Goal: Information Seeking & Learning: Learn about a topic

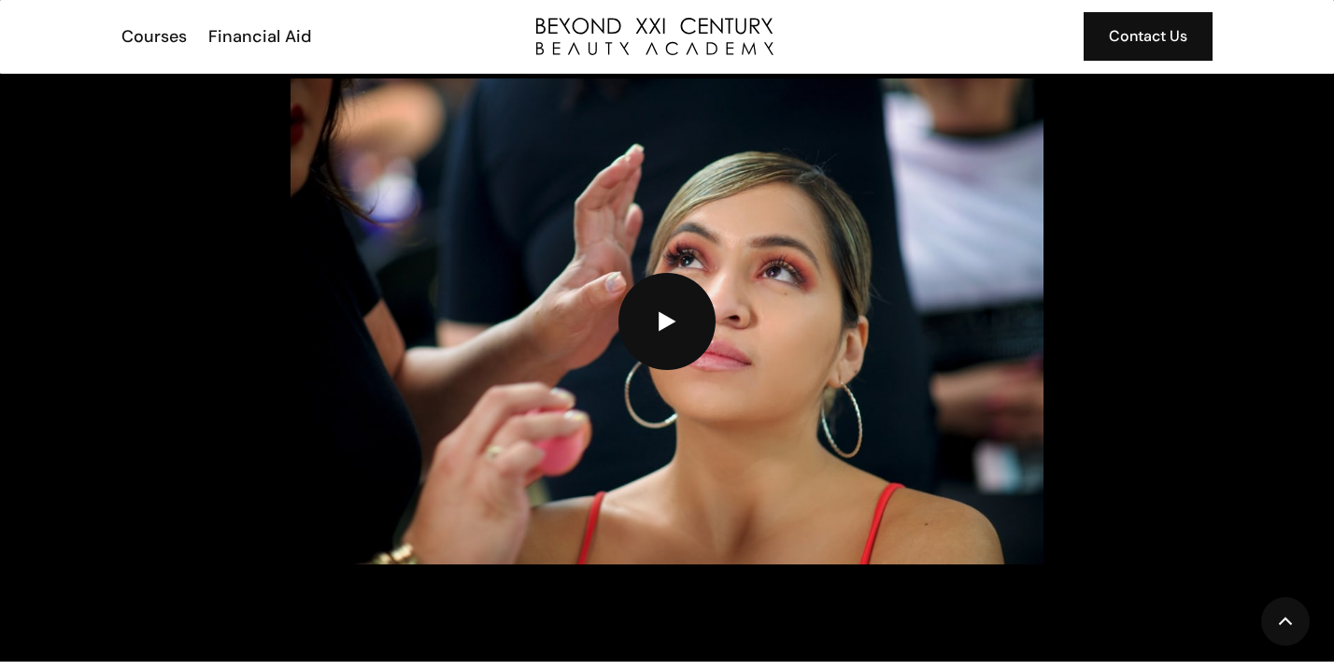
scroll to position [2783, 0]
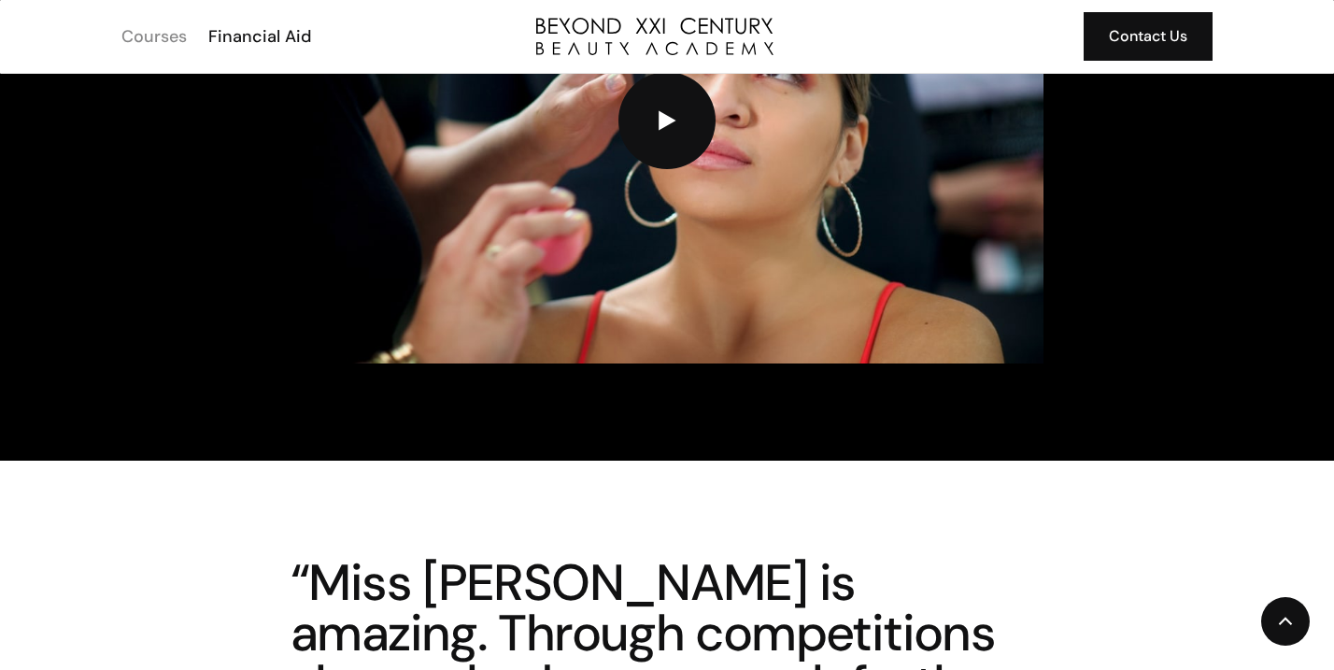
click at [159, 34] on div "Courses" at bounding box center [153, 36] width 65 height 24
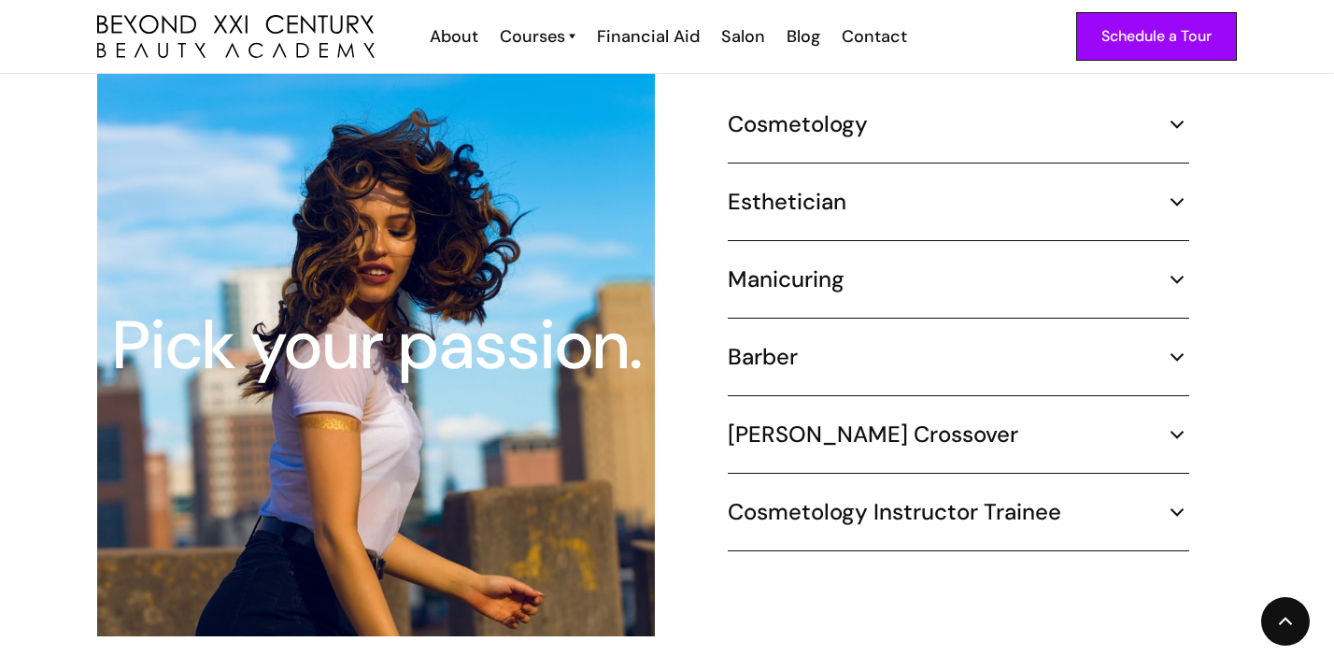
scroll to position [1816, 0]
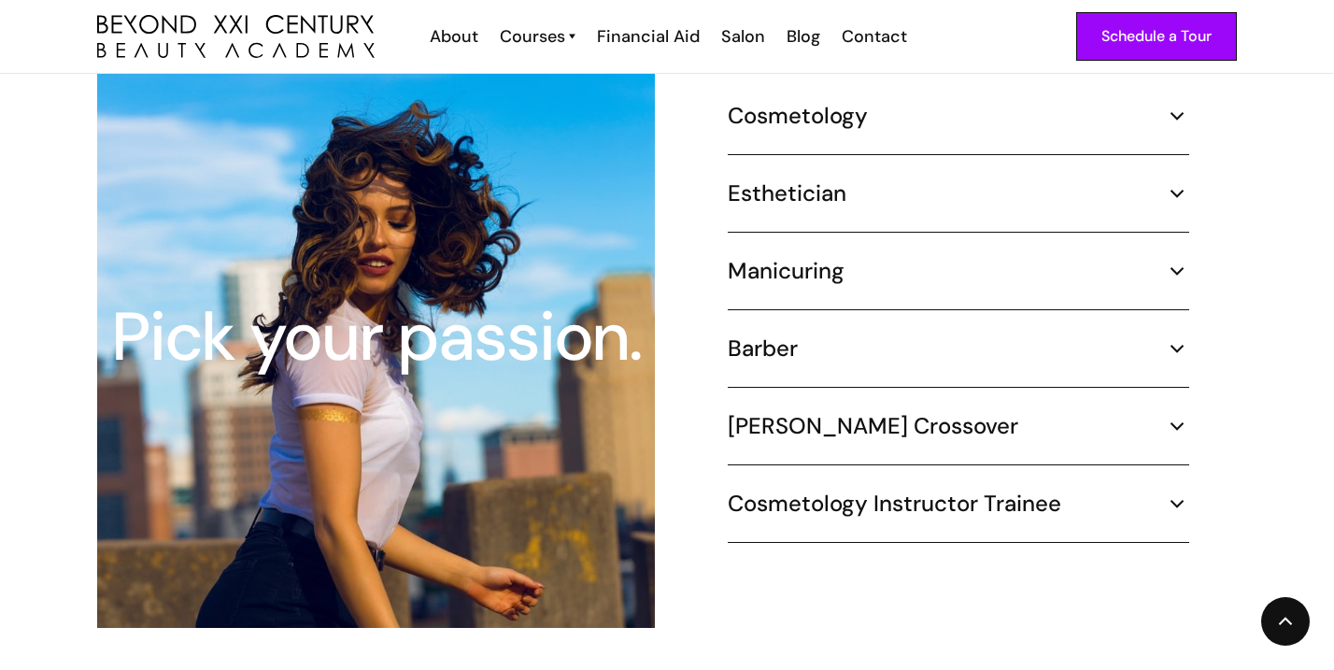
click at [1178, 491] on img at bounding box center [1177, 503] width 24 height 24
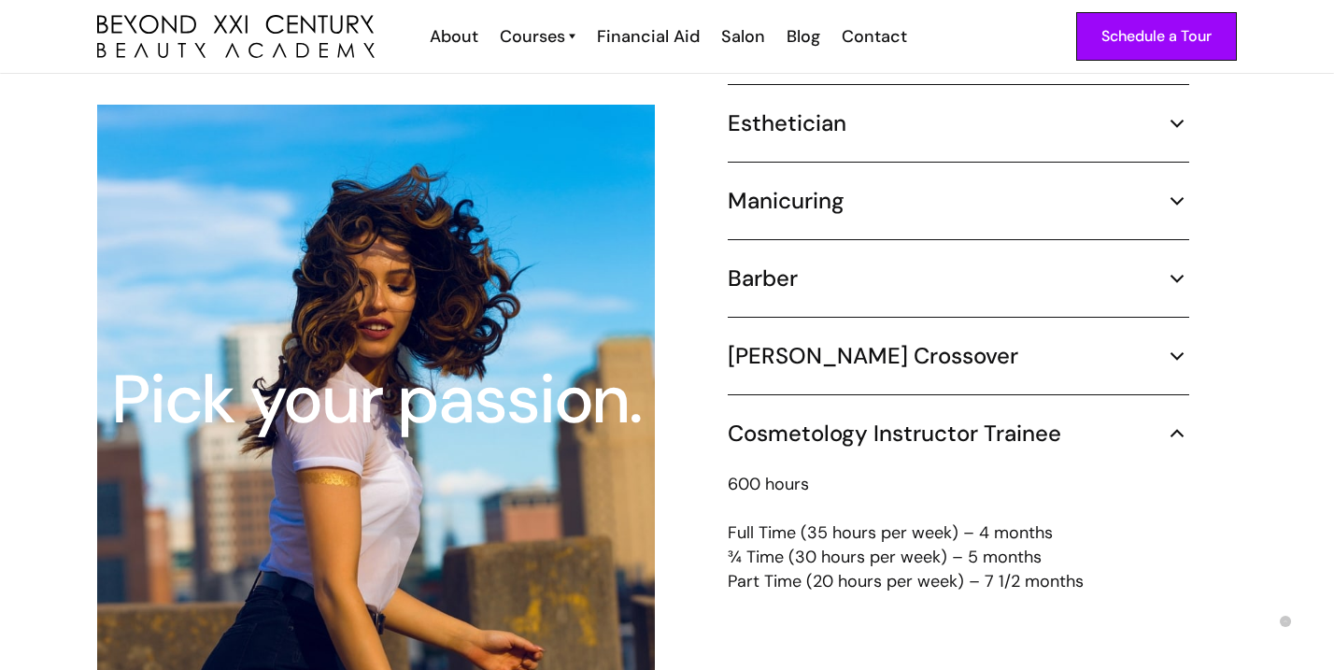
scroll to position [1830, 0]
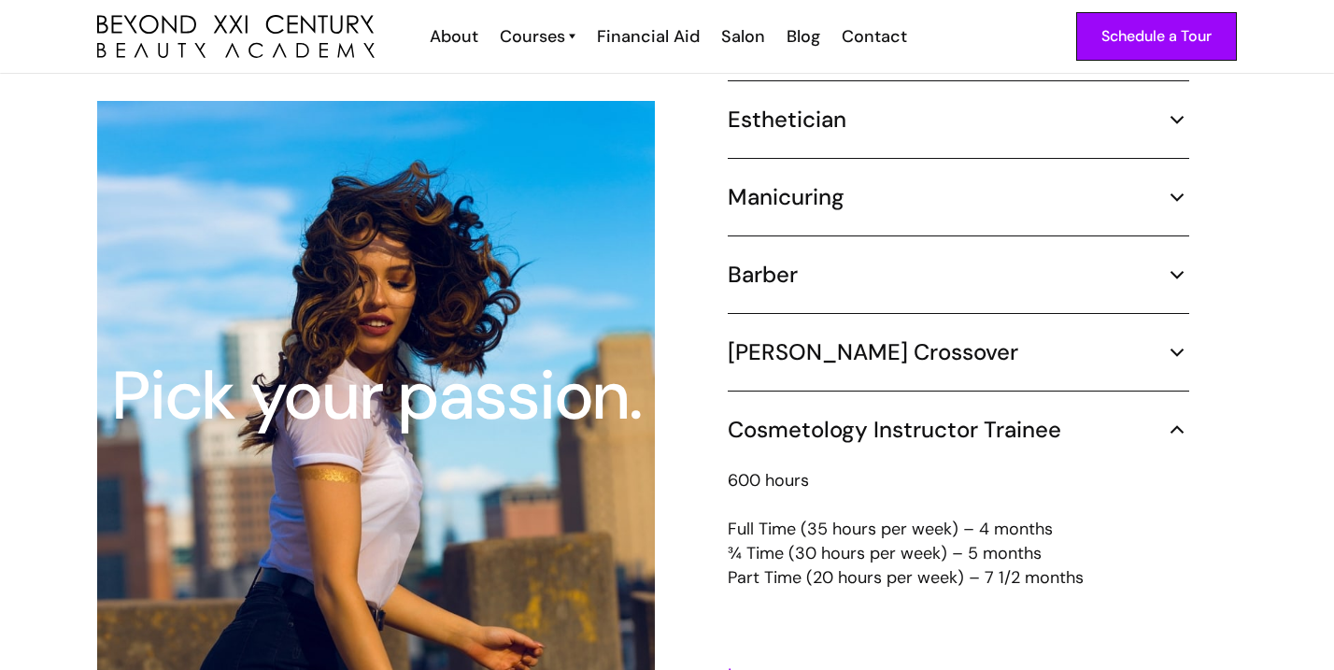
click at [1174, 418] on img at bounding box center [1177, 430] width 24 height 24
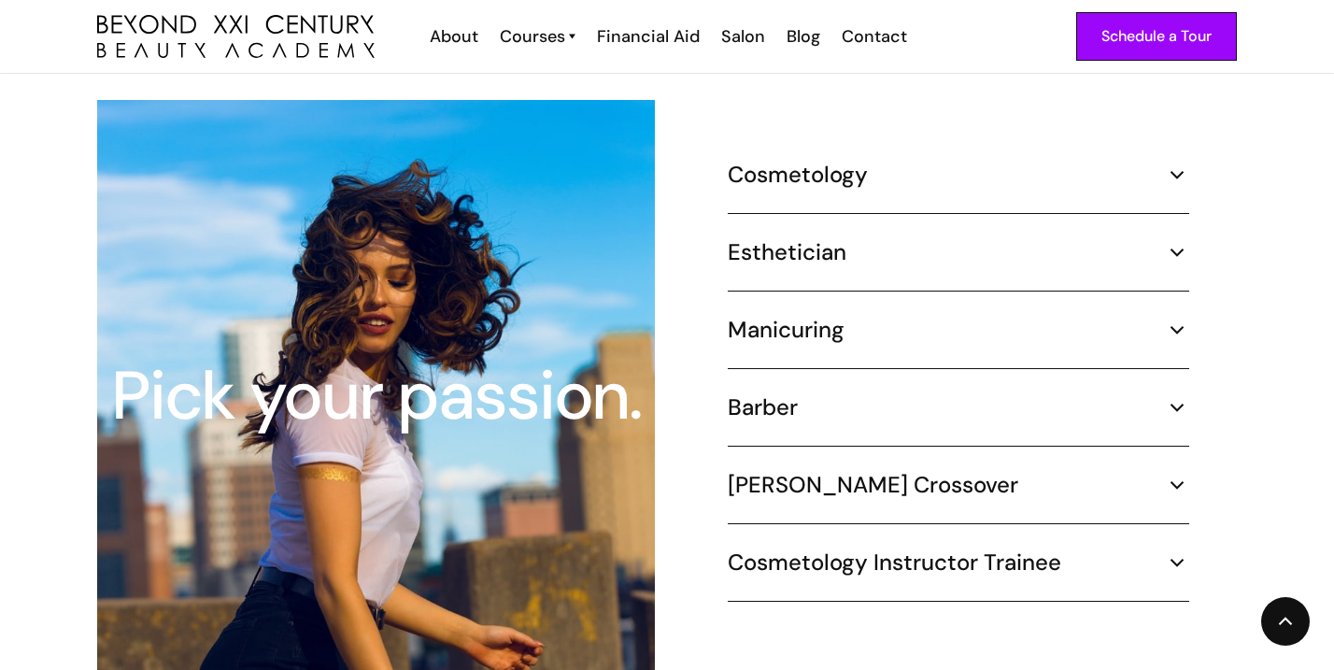
click at [1161, 161] on div "Cosmetology" at bounding box center [959, 175] width 462 height 28
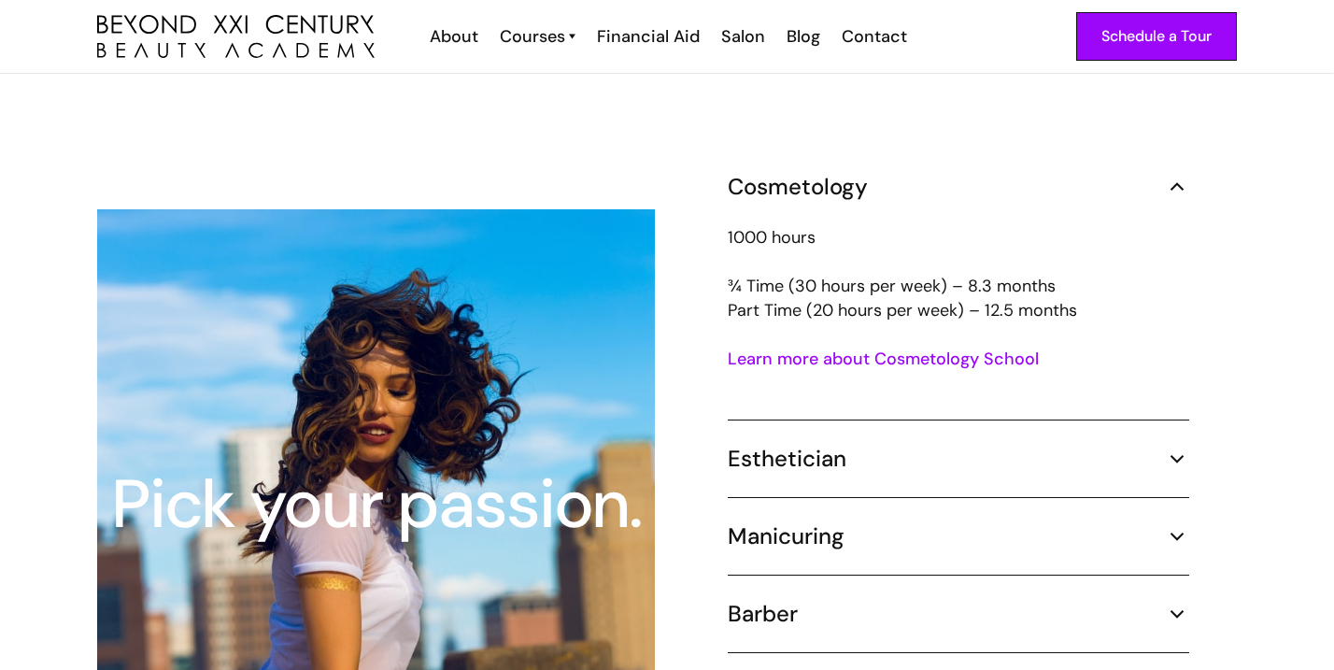
scroll to position [1679, 0]
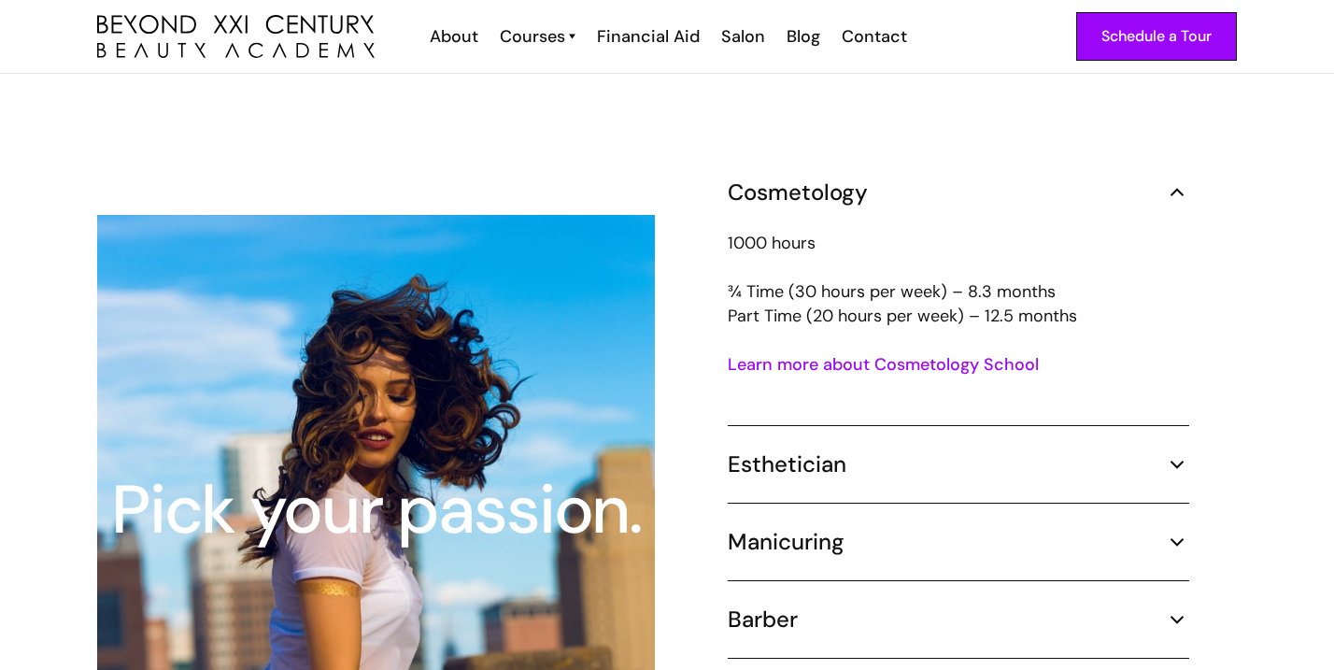
click at [775, 353] on link "Learn more about Cosmetology School" at bounding box center [883, 364] width 311 height 22
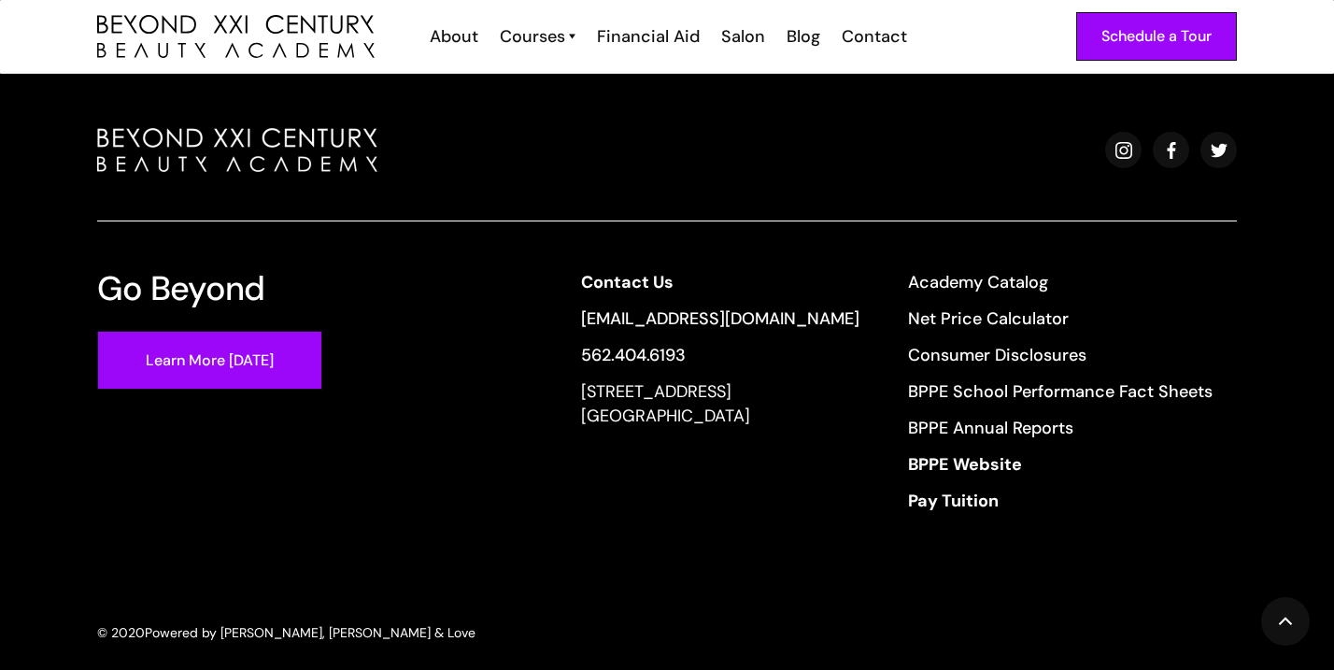
scroll to position [3575, 0]
